Goal: Task Accomplishment & Management: Manage account settings

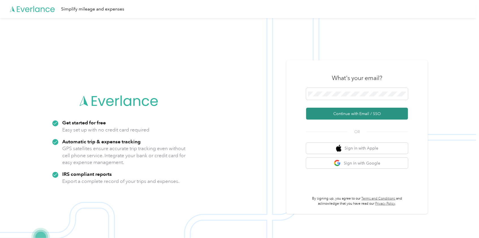
click at [334, 116] on button "Continue with Email / SSO" at bounding box center [357, 114] width 102 height 12
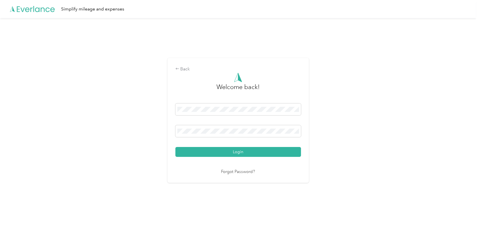
click at [234, 152] on button "Login" at bounding box center [238, 152] width 126 height 10
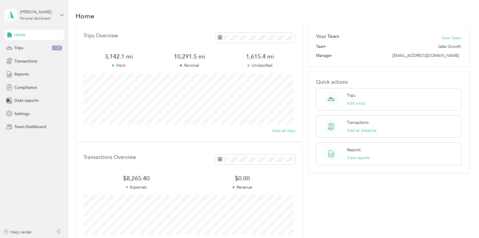
click at [60, 16] on icon at bounding box center [62, 15] width 4 height 4
click at [34, 49] on div "Team dashboard" at bounding box center [63, 45] width 111 height 10
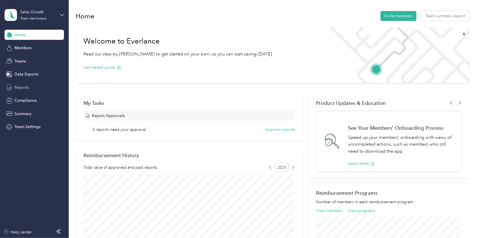
click at [20, 87] on span "Reports" at bounding box center [21, 88] width 14 height 6
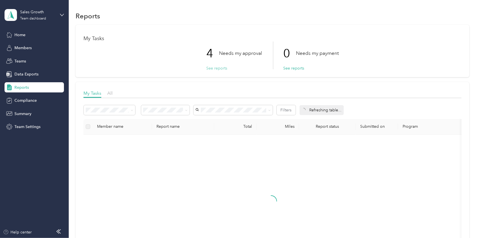
click at [213, 68] on button "See reports" at bounding box center [216, 68] width 21 height 6
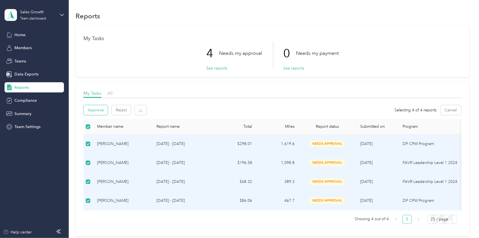
click at [91, 110] on button "Approve" at bounding box center [96, 110] width 24 height 10
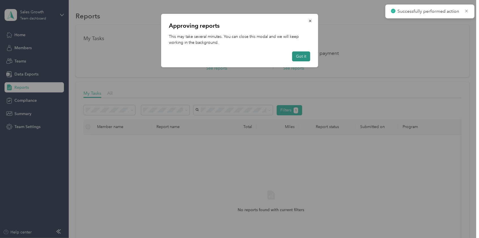
click at [298, 55] on button "Got it" at bounding box center [301, 56] width 18 height 10
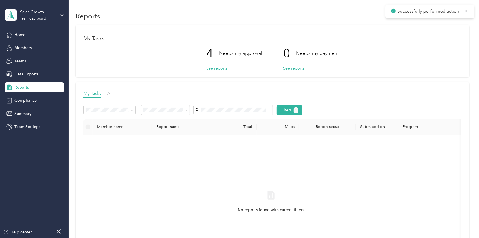
click at [63, 16] on icon at bounding box center [62, 15] width 4 height 4
click at [32, 57] on div "Personal dashboard" at bounding box center [28, 59] width 36 height 6
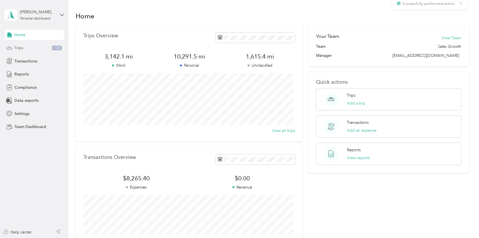
click at [29, 47] on div "Trips 128" at bounding box center [34, 48] width 59 height 10
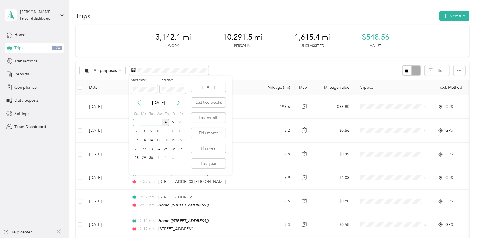
click at [137, 103] on icon at bounding box center [139, 103] width 6 height 6
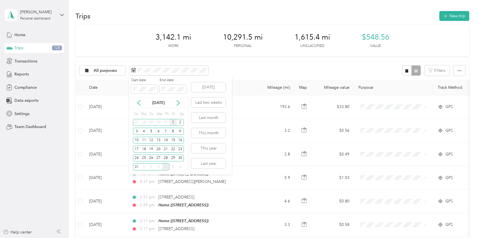
click at [173, 120] on div "1" at bounding box center [172, 122] width 7 height 7
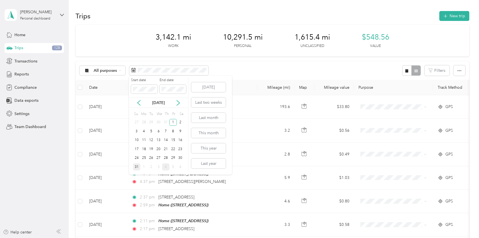
click at [137, 166] on div "31" at bounding box center [136, 166] width 7 height 7
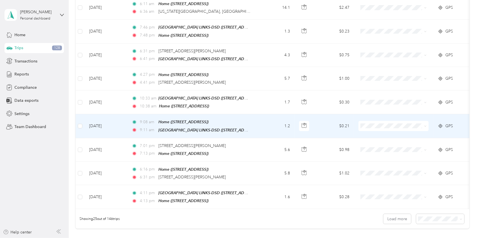
scroll to position [490, 0]
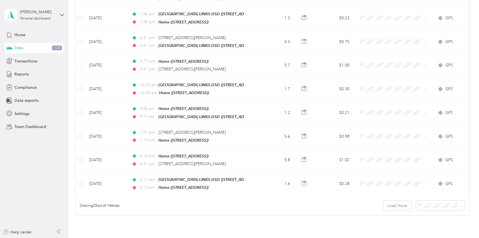
click at [430, 234] on li "100 per load" at bounding box center [437, 232] width 48 height 10
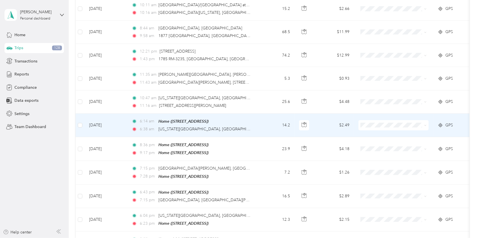
scroll to position [1358, 0]
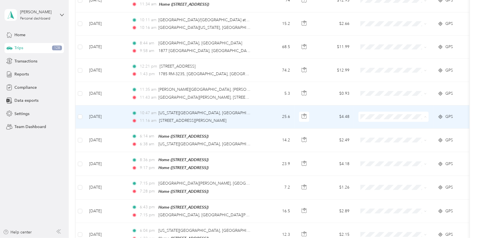
click at [395, 108] on span "Del Papa Distributing" at bounding box center [399, 107] width 52 height 6
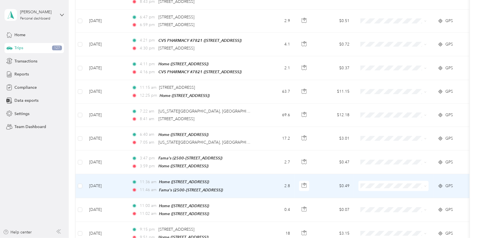
scroll to position [38, 0]
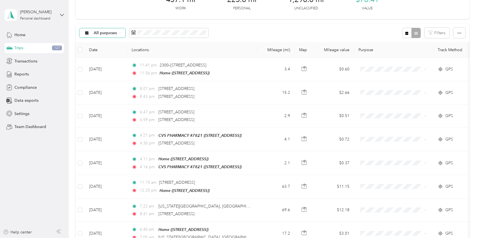
click at [105, 35] on span "All purposes" at bounding box center [105, 33] width 23 height 4
click at [240, 27] on div "All purposes Filters" at bounding box center [272, 33] width 393 height 18
click at [105, 29] on div "All purposes" at bounding box center [102, 33] width 46 height 10
click at [99, 54] on li "Unclassified" at bounding box center [108, 53] width 58 height 10
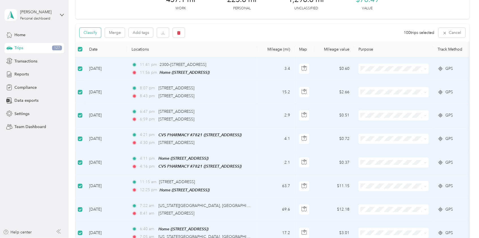
click at [89, 34] on button "Classify" at bounding box center [89, 33] width 21 height 10
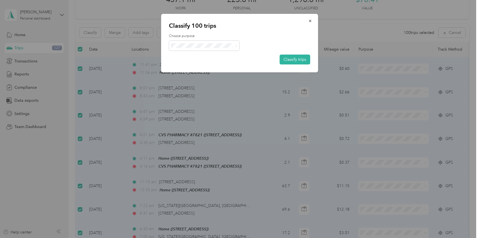
click at [190, 64] on span "Personal" at bounding box center [209, 66] width 53 height 6
click at [299, 60] on button "Classify trips" at bounding box center [294, 60] width 31 height 10
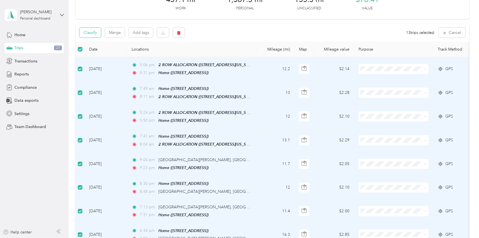
click at [87, 32] on button "Classify" at bounding box center [89, 33] width 21 height 10
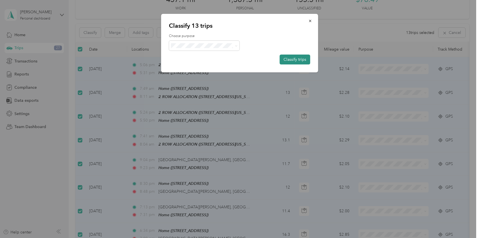
click at [293, 62] on button "Classify trips" at bounding box center [294, 60] width 31 height 10
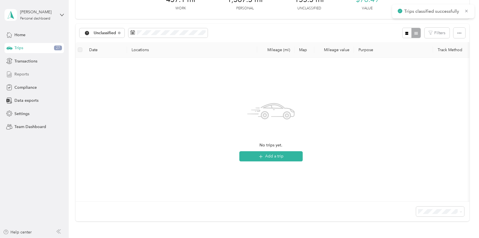
click at [25, 74] on span "Reports" at bounding box center [21, 74] width 14 height 6
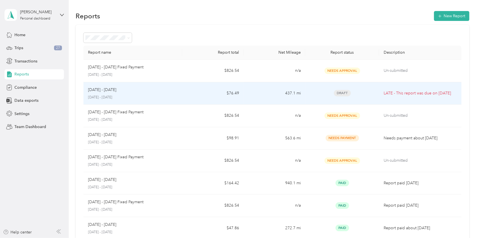
click at [146, 96] on p "[DATE] - [DATE]" at bounding box center [132, 97] width 89 height 5
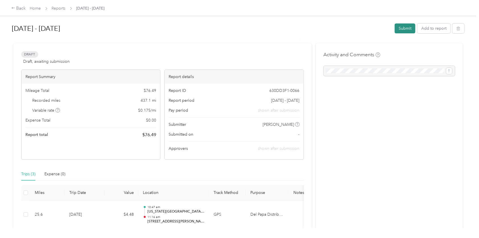
click at [401, 27] on button "Submit" at bounding box center [405, 28] width 21 height 10
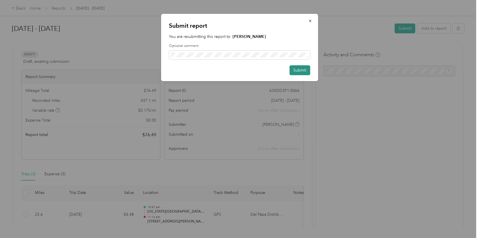
click at [298, 70] on button "Submit" at bounding box center [299, 70] width 21 height 10
